Goal: Find specific page/section: Find specific page/section

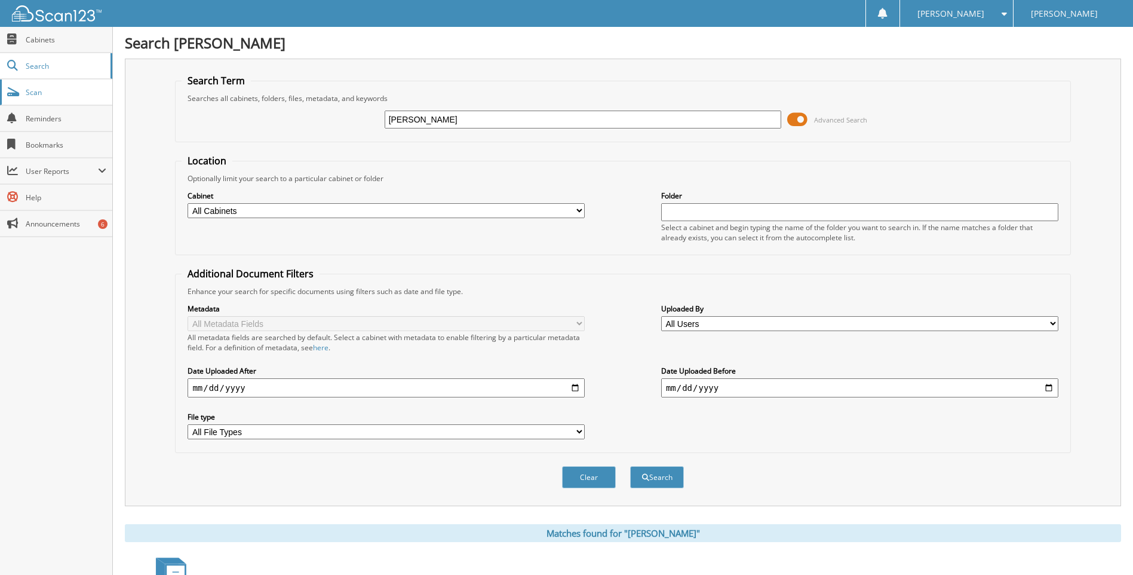
click at [36, 98] on link "Scan" at bounding box center [56, 92] width 112 height 26
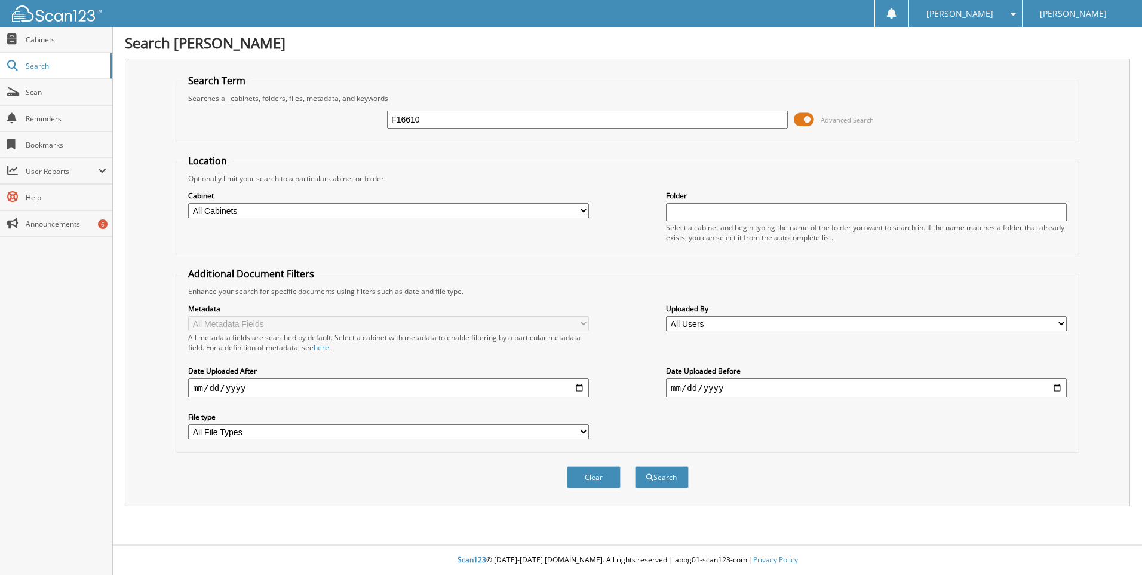
type input "F16610"
click at [635, 466] on button "Search" at bounding box center [662, 477] width 54 height 22
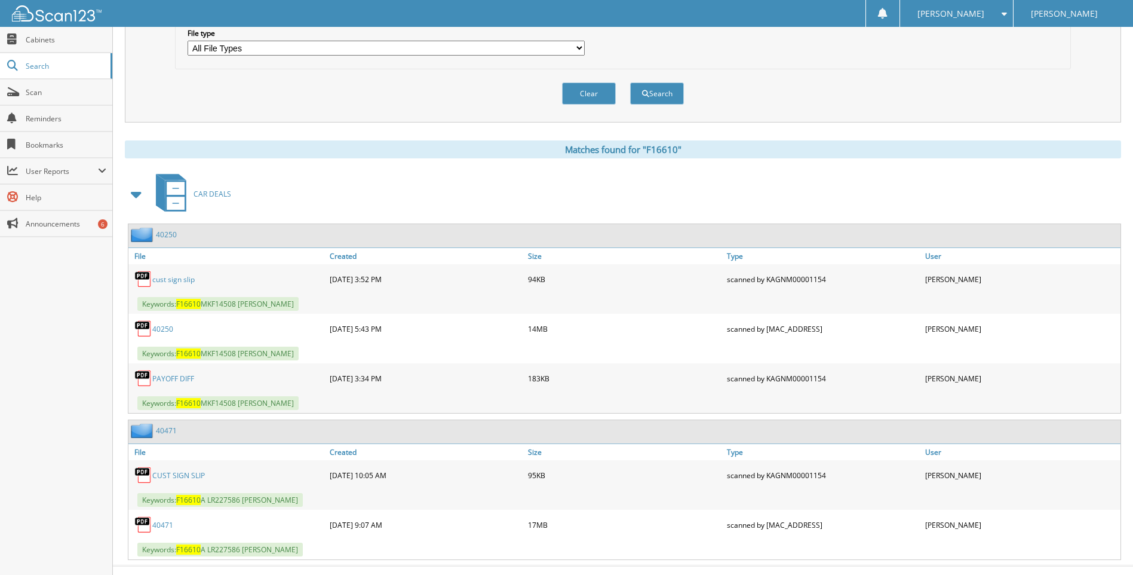
scroll to position [405, 0]
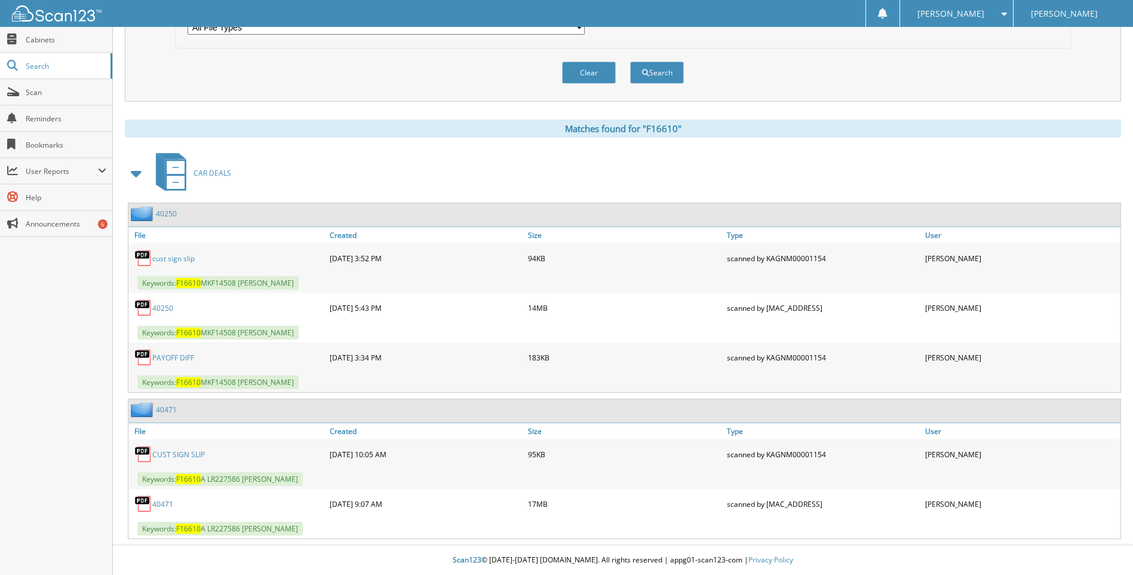
click at [169, 310] on link "40250" at bounding box center [162, 308] width 21 height 10
